Goal: Information Seeking & Learning: Learn about a topic

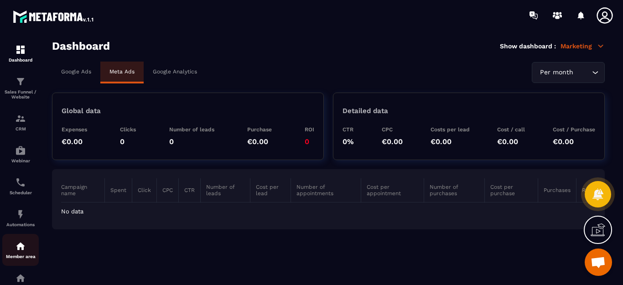
click at [17, 253] on div "Member area" at bounding box center [20, 250] width 37 height 18
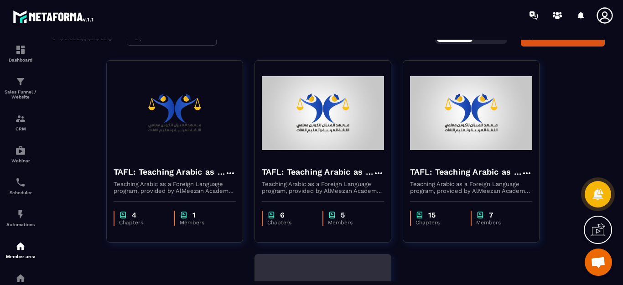
scroll to position [46, 0]
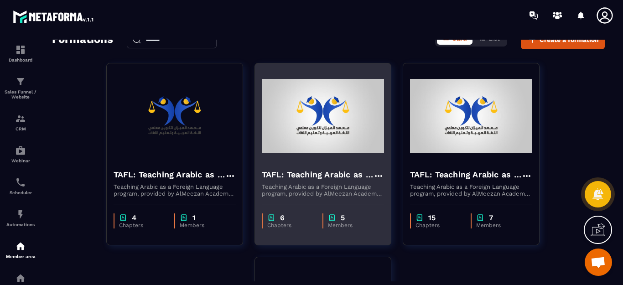
click at [313, 147] on img at bounding box center [323, 115] width 122 height 91
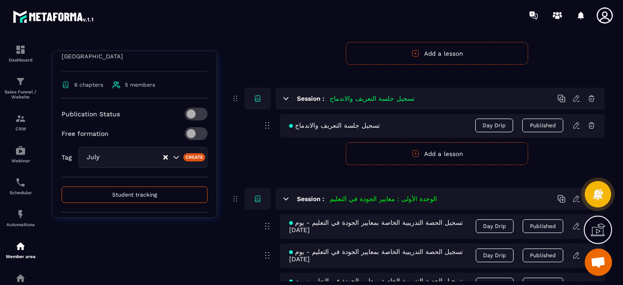
scroll to position [241, 0]
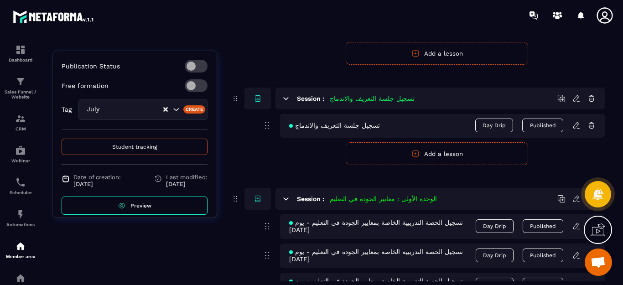
click at [147, 203] on span "Preview" at bounding box center [141, 206] width 21 height 6
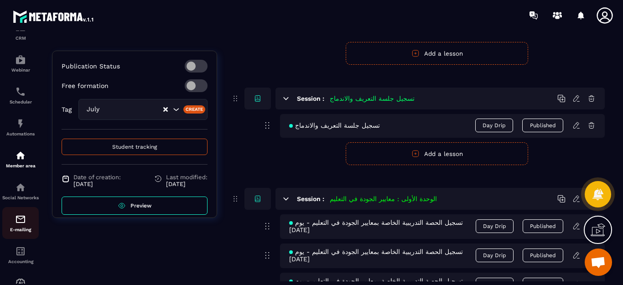
scroll to position [91, 0]
click at [19, 156] on img at bounding box center [20, 155] width 11 height 11
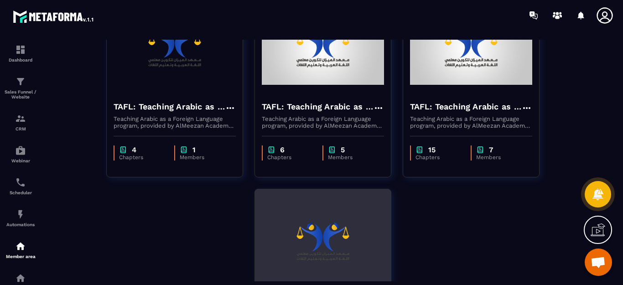
scroll to position [68, 0]
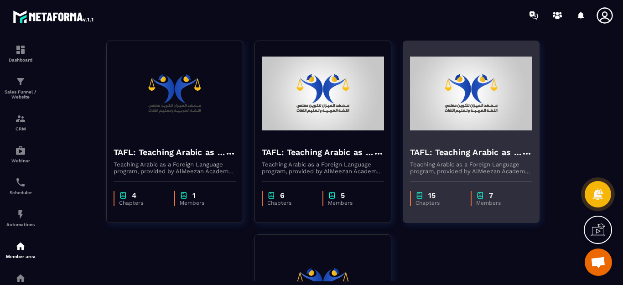
click at [502, 119] on img at bounding box center [471, 93] width 122 height 91
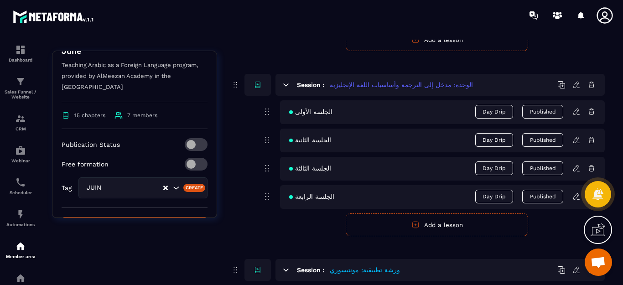
scroll to position [241, 0]
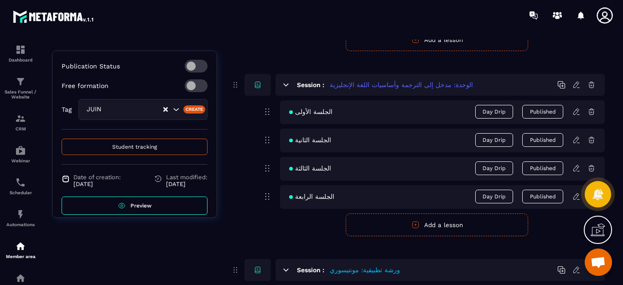
click at [138, 199] on link "Preview" at bounding box center [135, 206] width 146 height 18
click at [22, 52] on img at bounding box center [20, 49] width 11 height 11
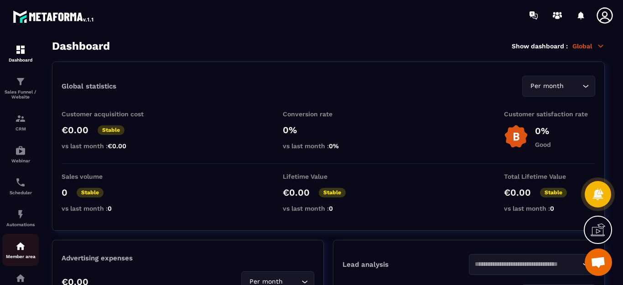
click at [18, 245] on img at bounding box center [20, 246] width 11 height 11
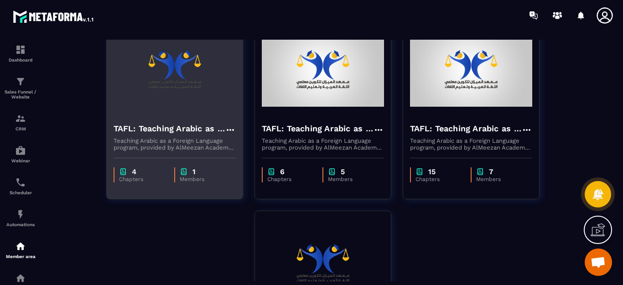
scroll to position [91, 0]
click at [180, 115] on img at bounding box center [175, 70] width 122 height 91
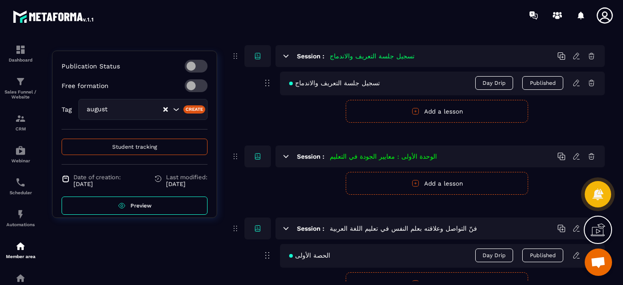
scroll to position [188, 0]
